Goal: Use online tool/utility: Utilize a website feature to perform a specific function

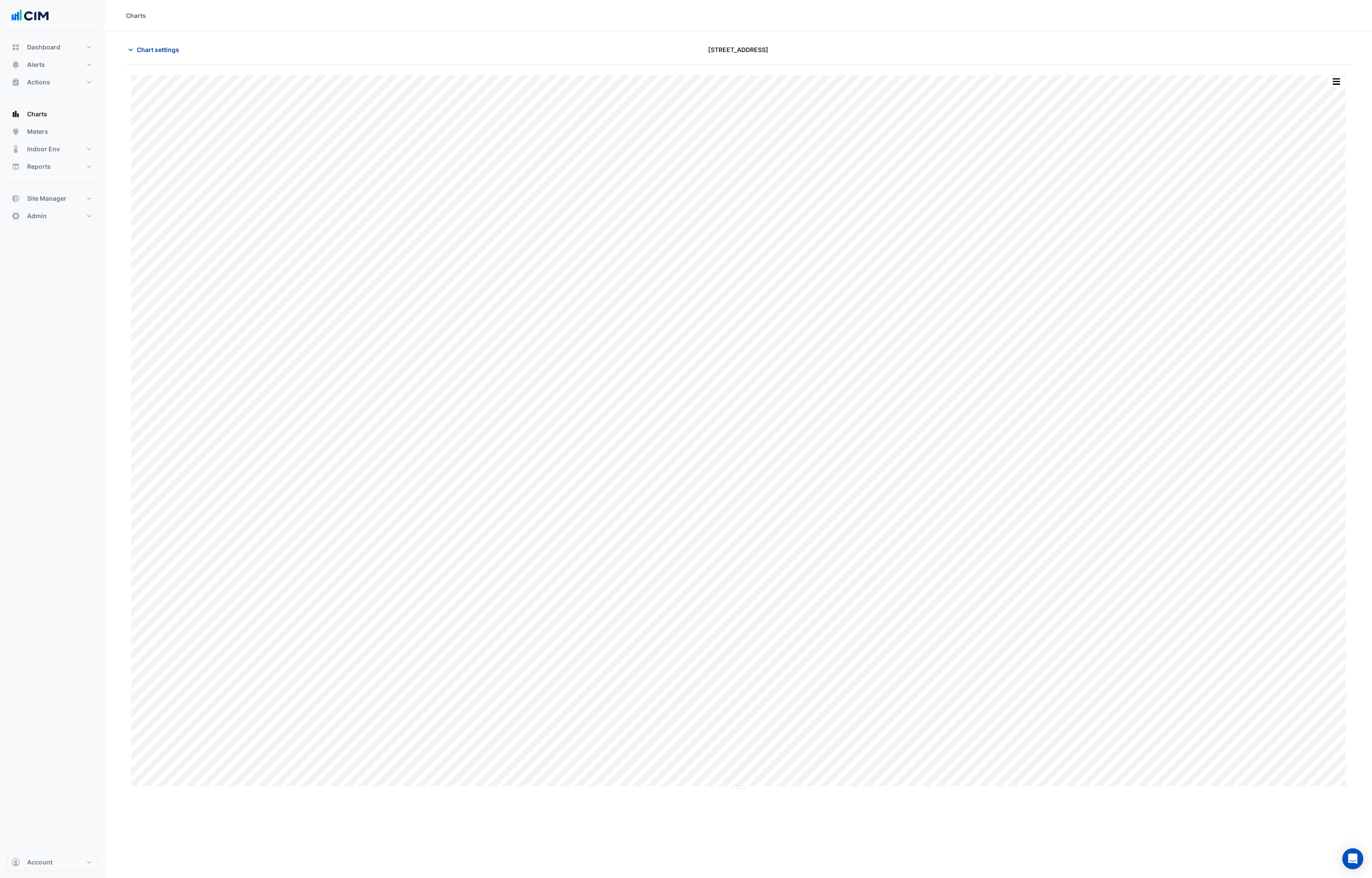
click at [141, 51] on span "Chart settings" at bounding box center [158, 50] width 42 height 9
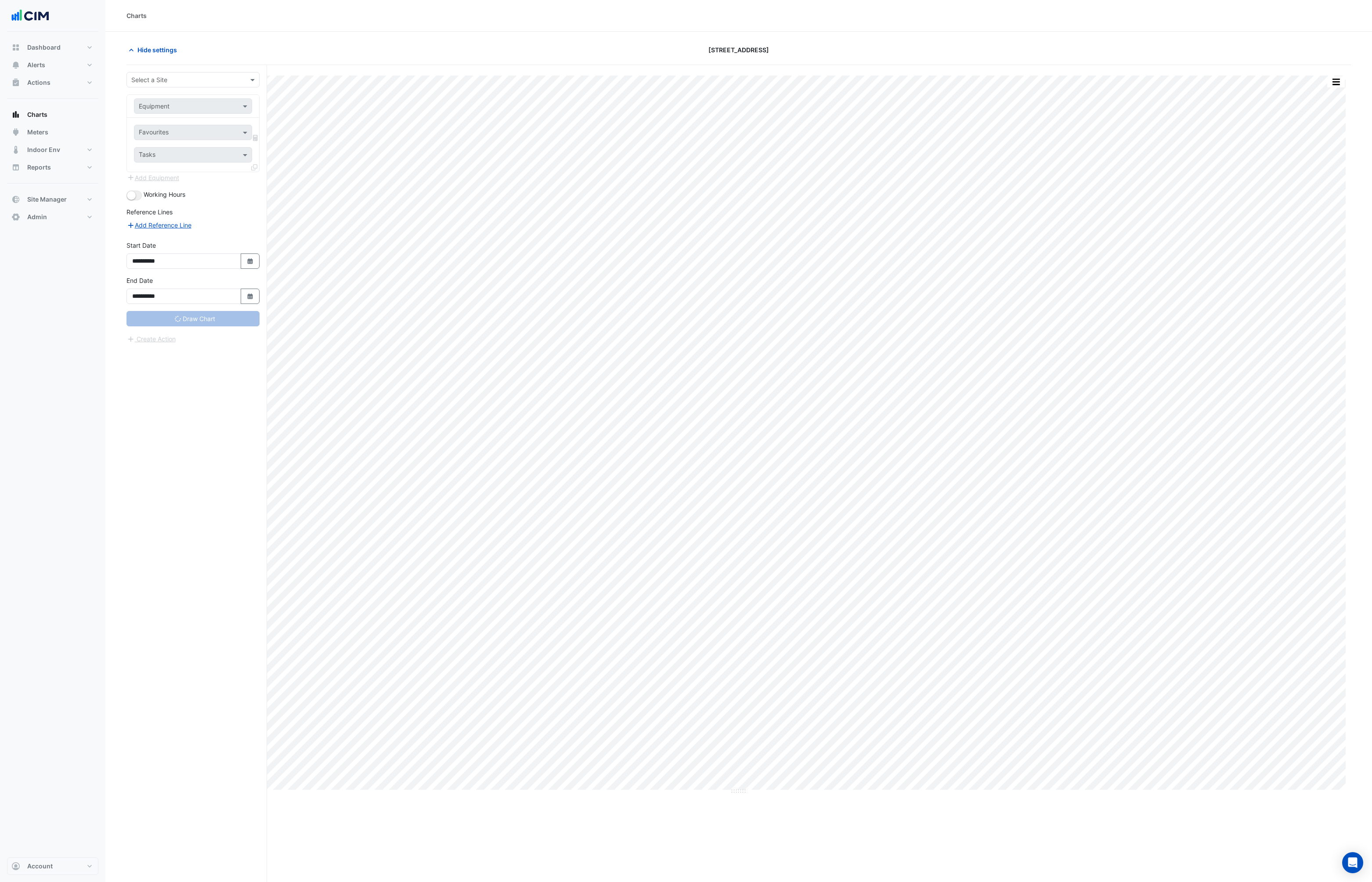
type input "**********"
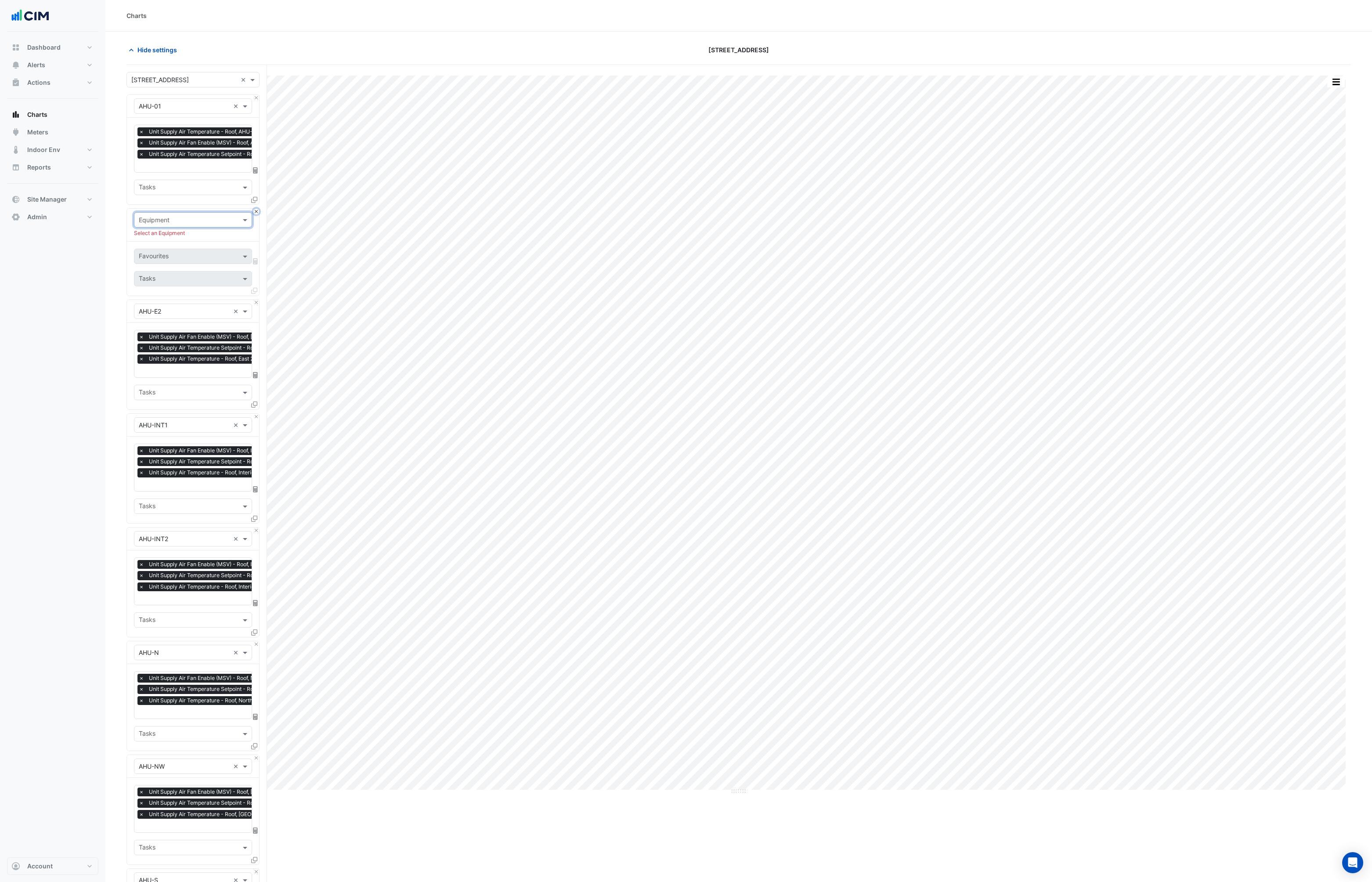
click at [257, 211] on button "Close" at bounding box center [256, 212] width 6 height 6
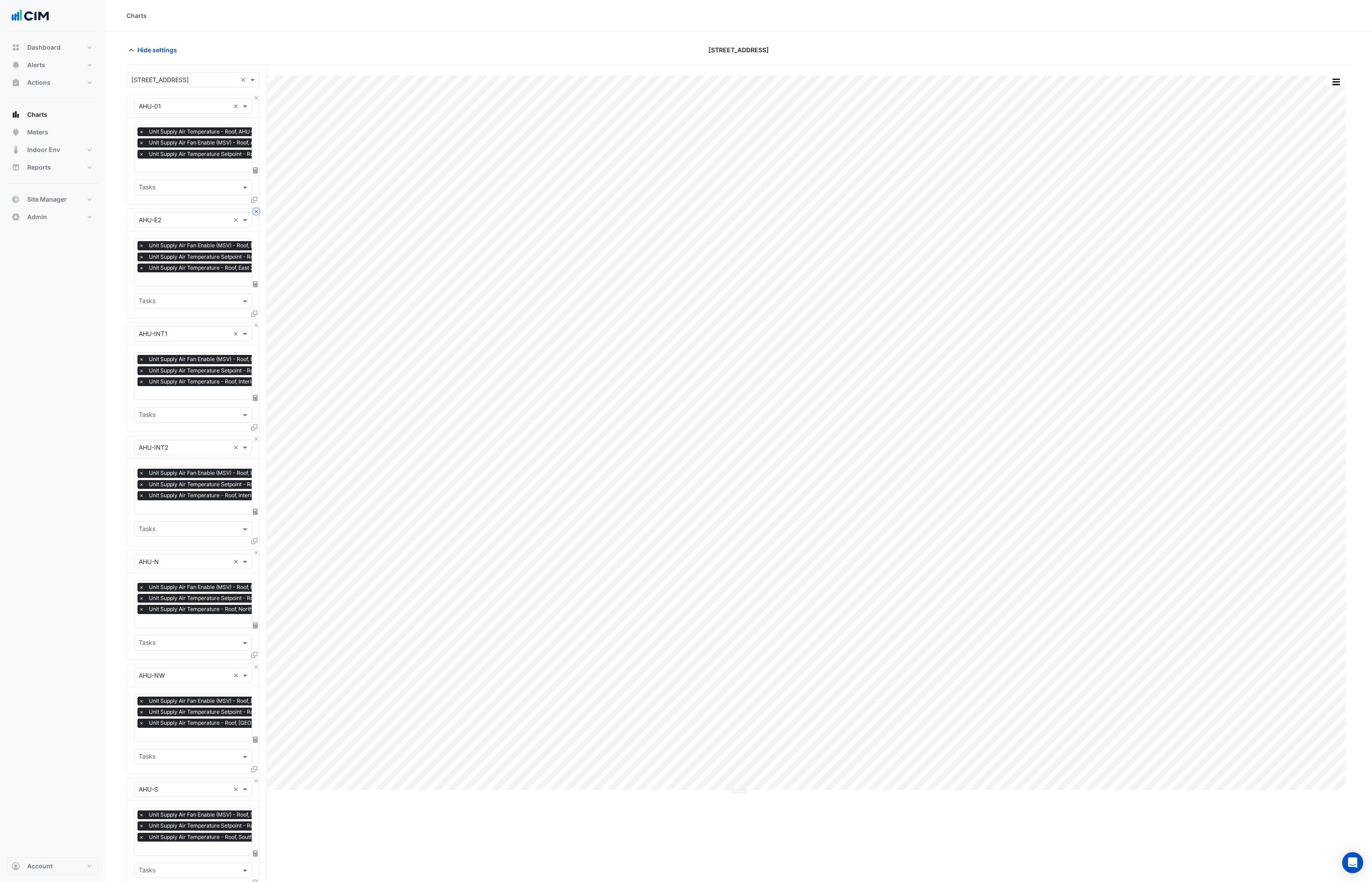
click at [257, 211] on button "Close" at bounding box center [256, 212] width 6 height 6
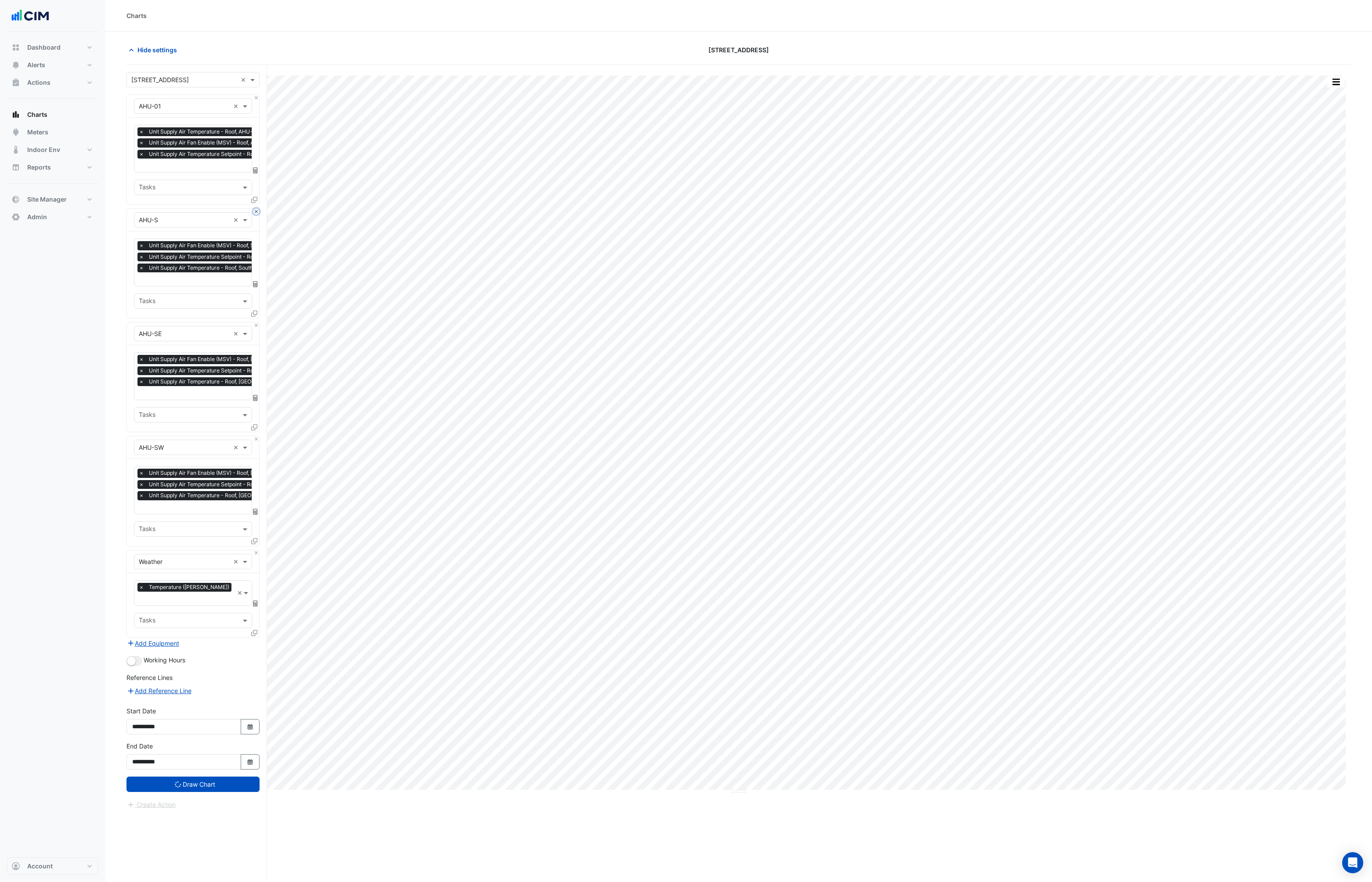
click at [257, 211] on button "Close" at bounding box center [256, 212] width 6 height 6
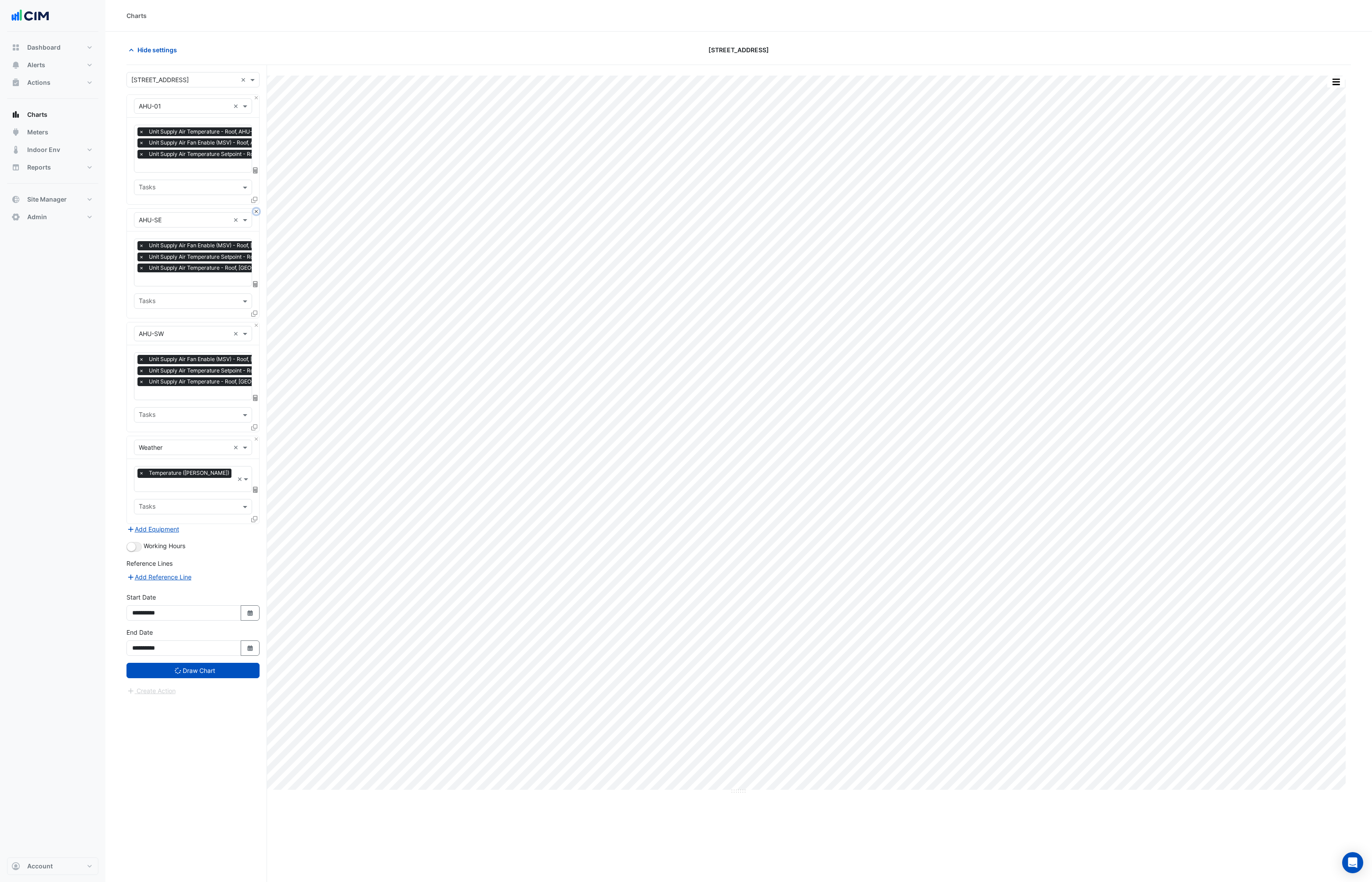
click at [257, 211] on button "Close" at bounding box center [256, 212] width 6 height 6
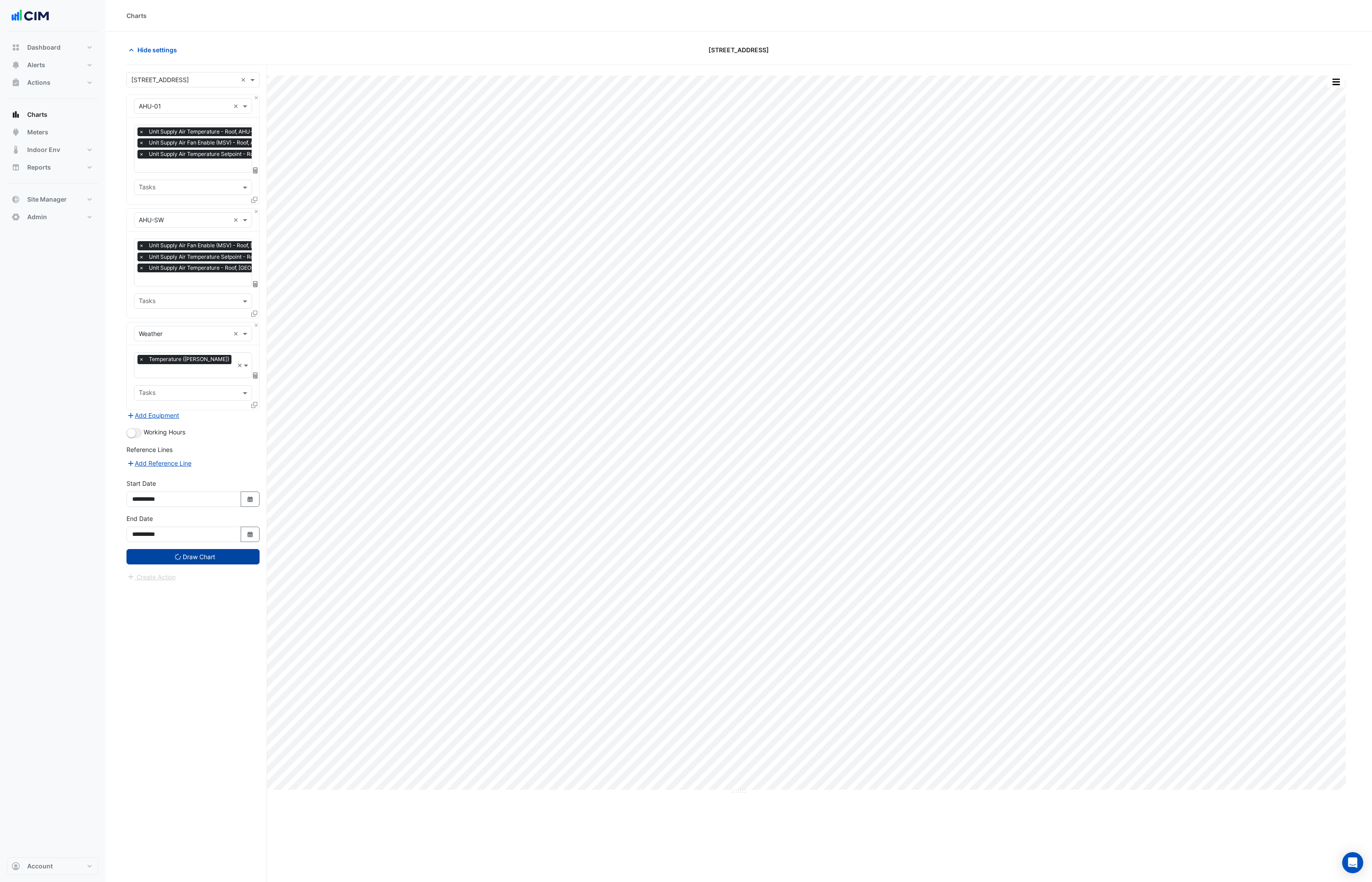
click at [200, 549] on button "Draw Chart" at bounding box center [193, 556] width 133 height 15
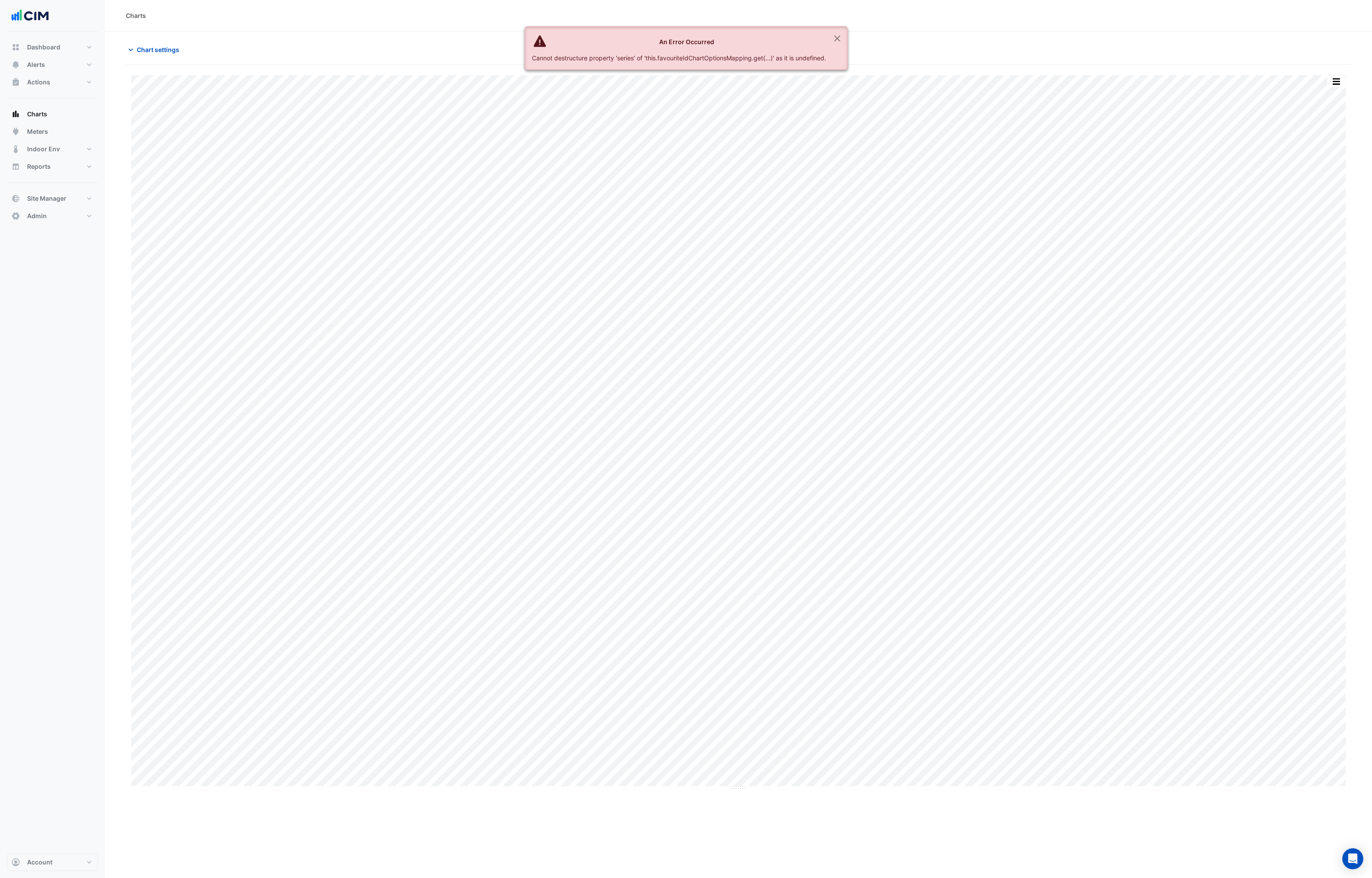
click at [694, 57] on div "Cannot destructure property 'series' of 'this.favouriteIdChartOptionsMapping.ge…" at bounding box center [679, 58] width 294 height 9
click at [833, 37] on button "Close" at bounding box center [837, 38] width 20 height 24
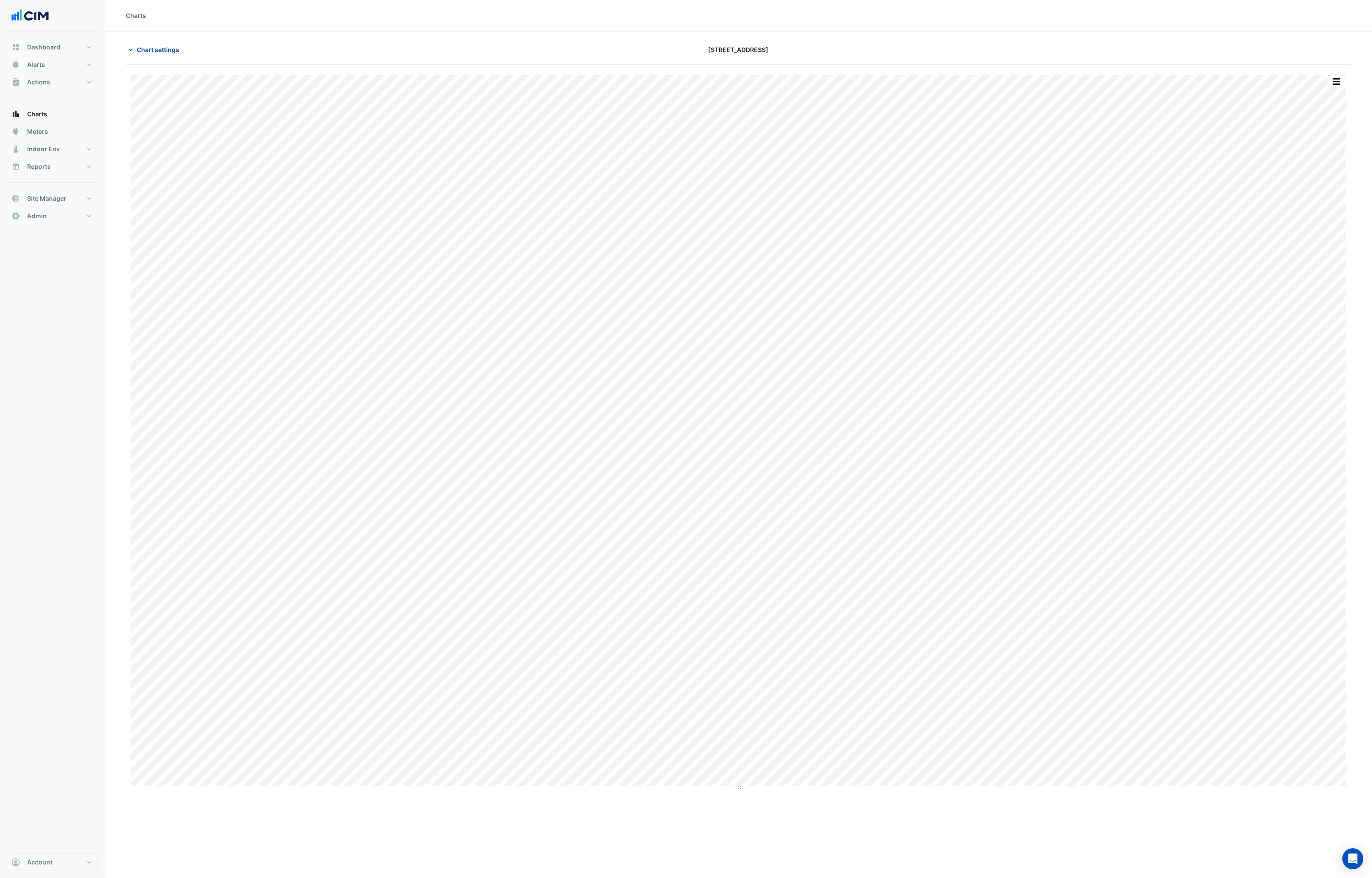
click at [127, 50] on icon "button" at bounding box center [130, 50] width 9 height 9
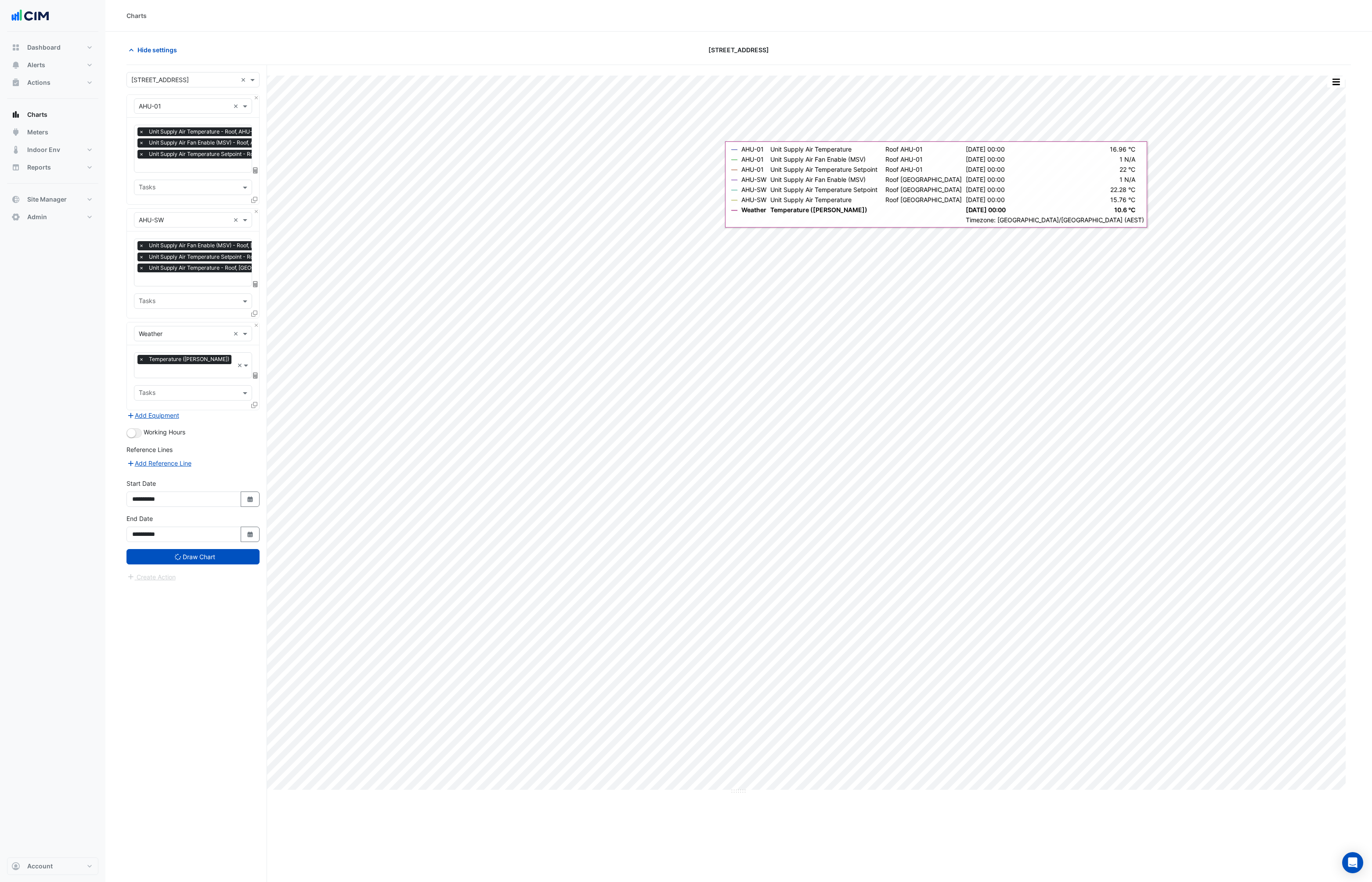
click at [196, 649] on div "× [STREET_ADDRESS] × × AHU-01 × × Unit Supply Air Temperature - Roof, AHU-01 × …" at bounding box center [197, 490] width 141 height 850
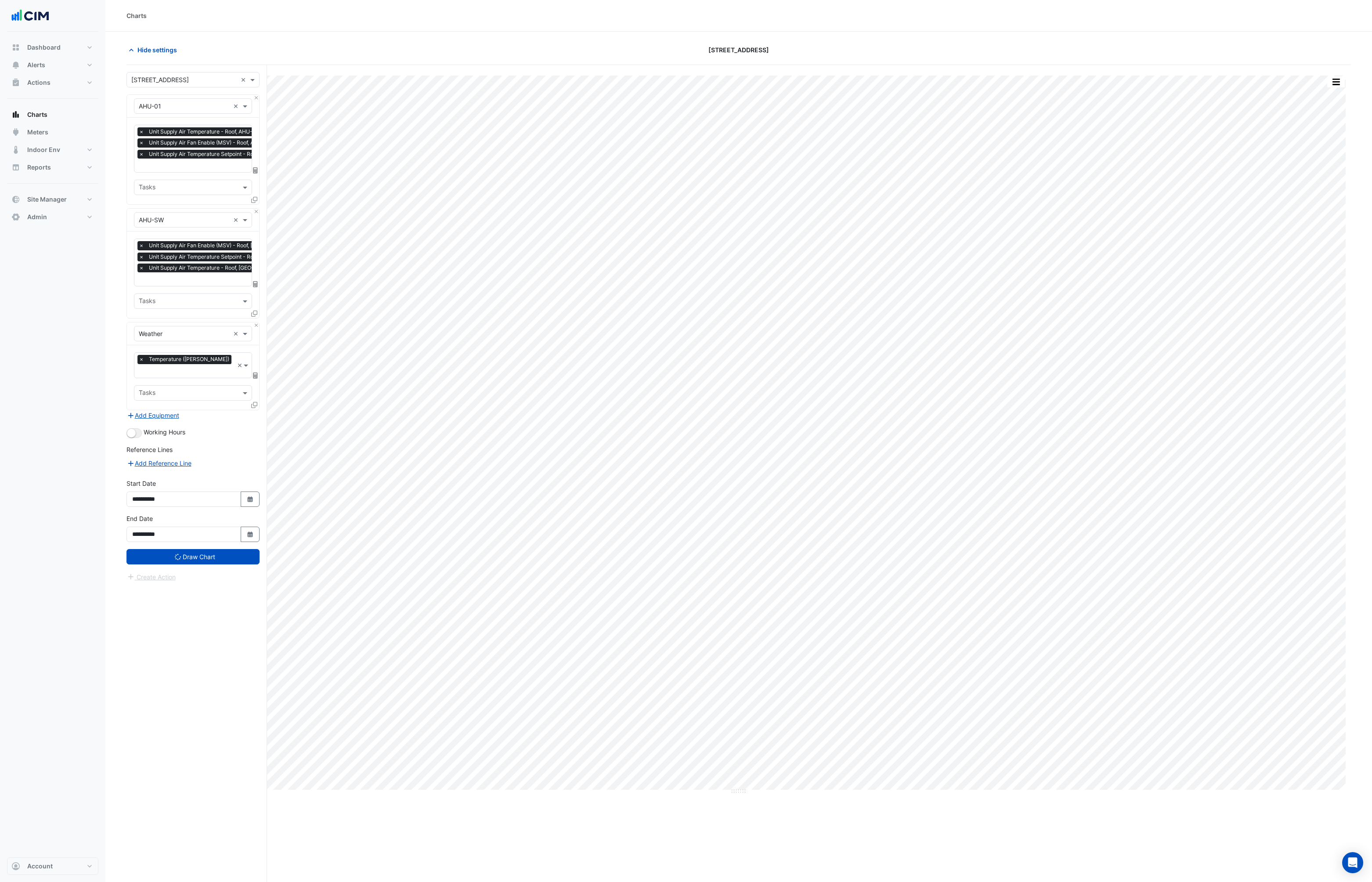
click at [738, 60] on div "Hide settings [STREET_ADDRESS]" at bounding box center [739, 54] width 1224 height 23
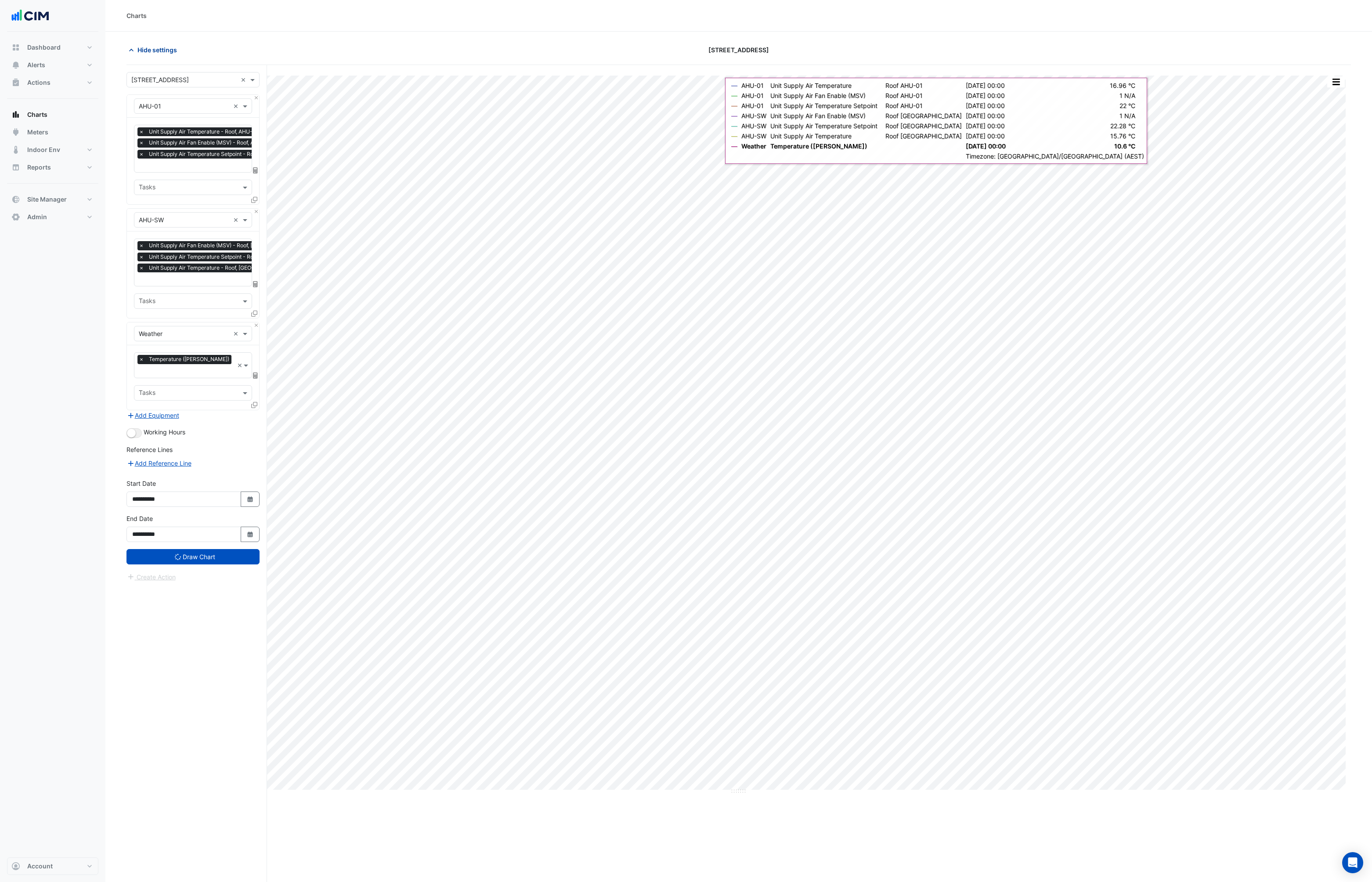
click at [133, 51] on icon "button" at bounding box center [131, 50] width 9 height 9
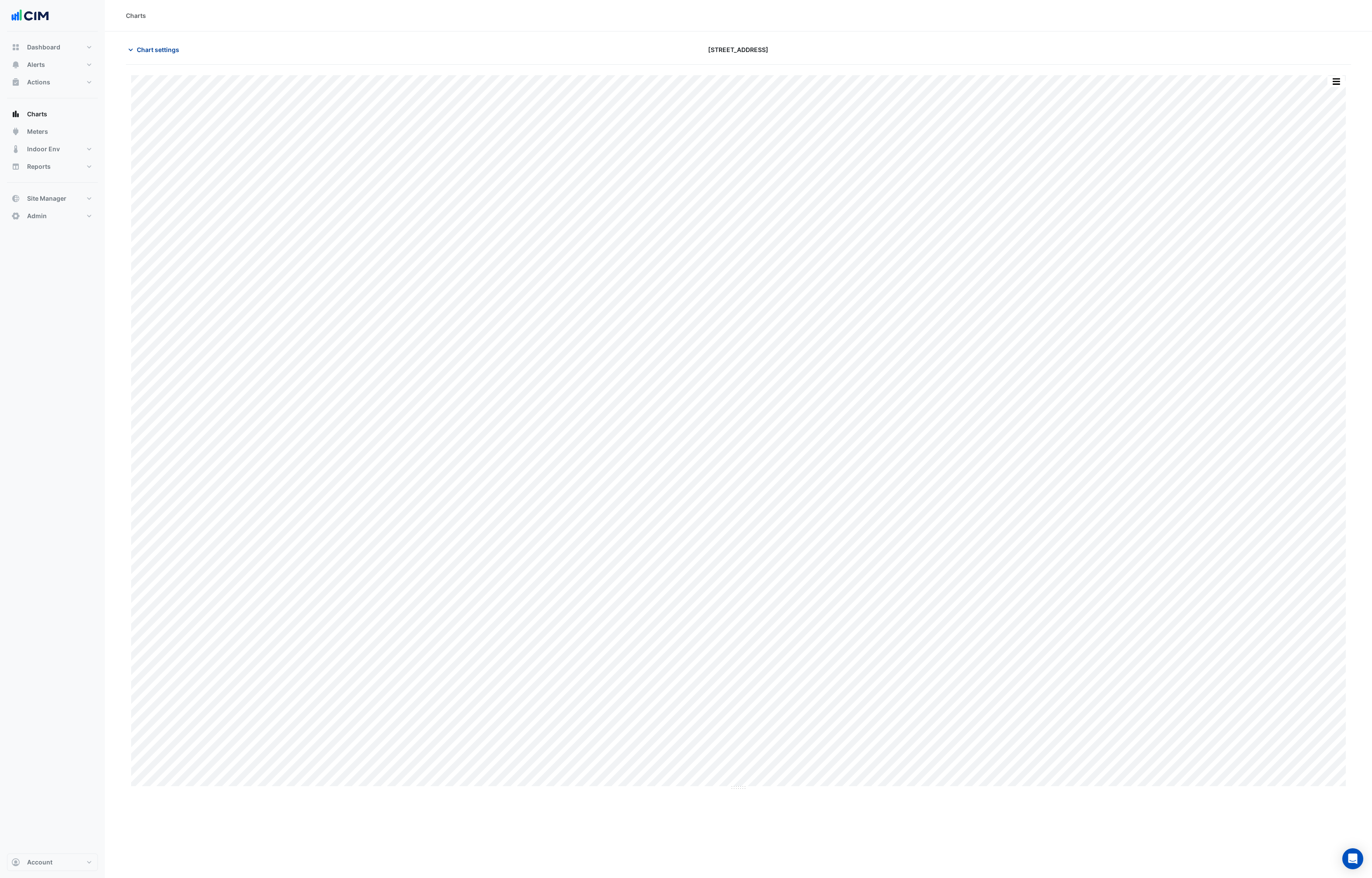
click at [130, 48] on icon "button" at bounding box center [130, 50] width 9 height 9
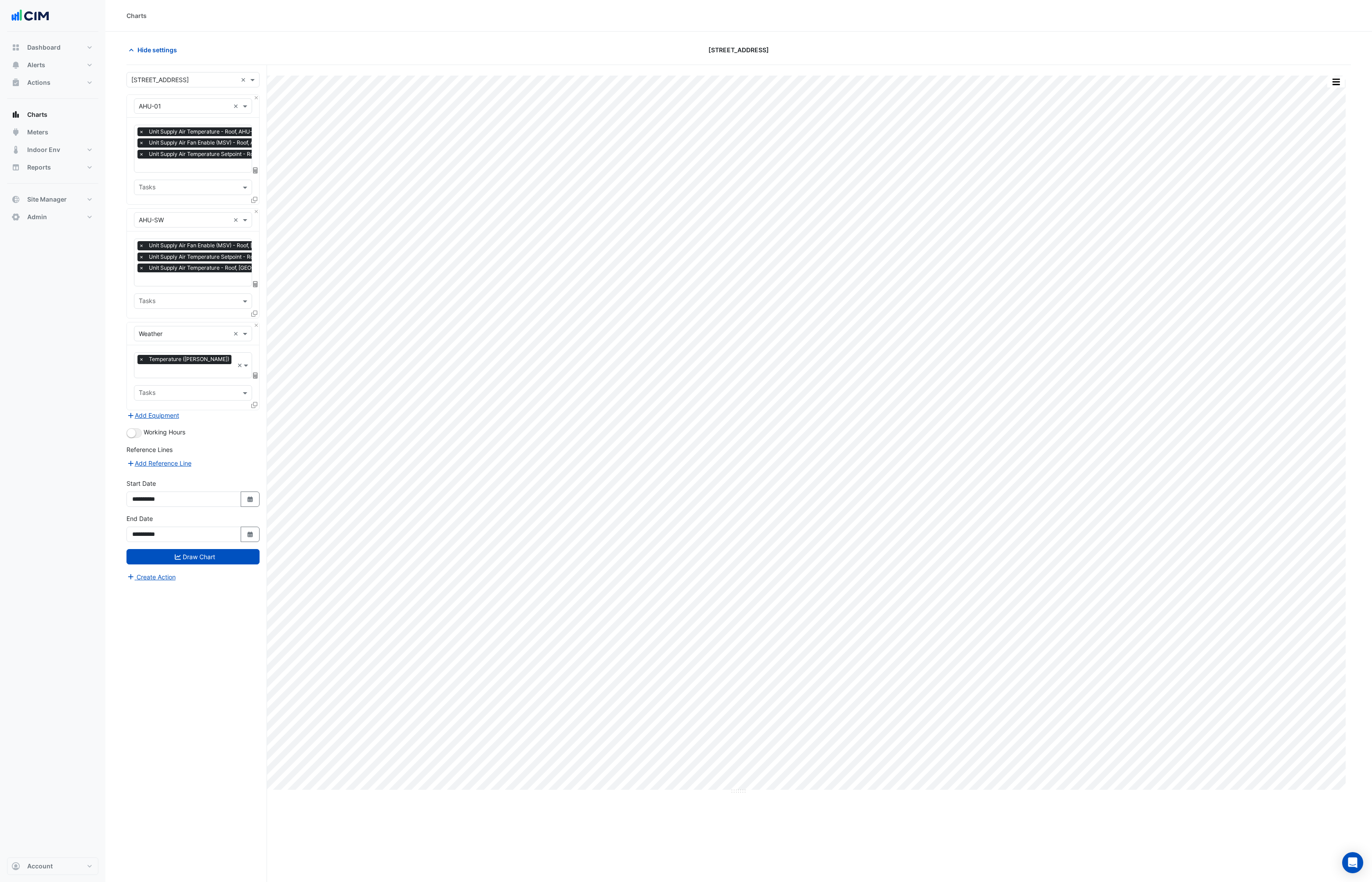
click at [1336, 78] on button "button" at bounding box center [1336, 82] width 17 height 11
click at [1308, 233] on div "Export CSV - Pivot" at bounding box center [1318, 235] width 52 height 21
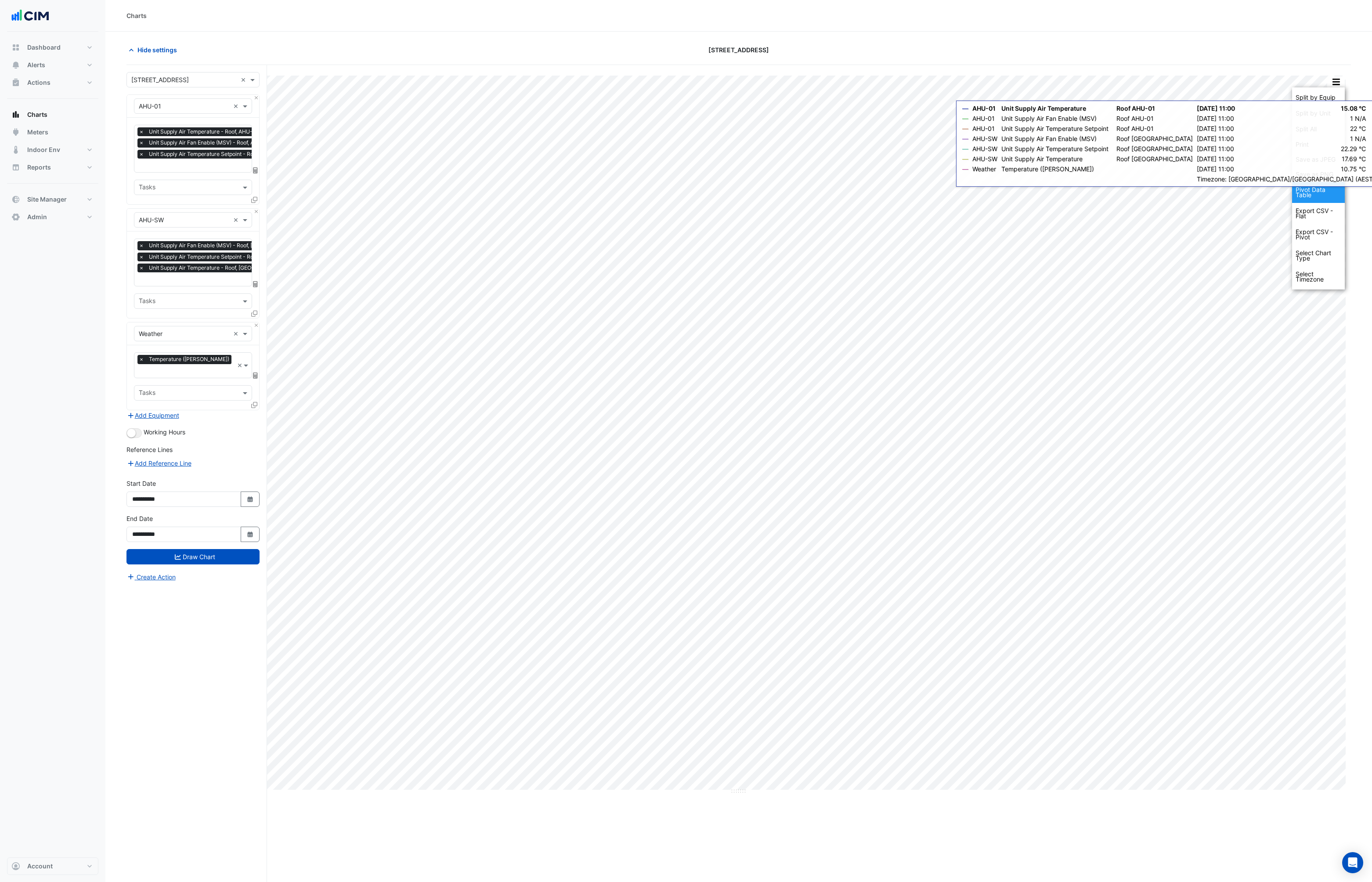
click at [1305, 200] on div "Pivot Data Table" at bounding box center [1318, 192] width 52 height 21
click at [1219, 39] on section "Hide settings [STREET_ADDRESS] Split by Equip Split by Unit Split All Print Sav…" at bounding box center [739, 473] width 1267 height 883
